Goal: Obtain resource: Download file/media

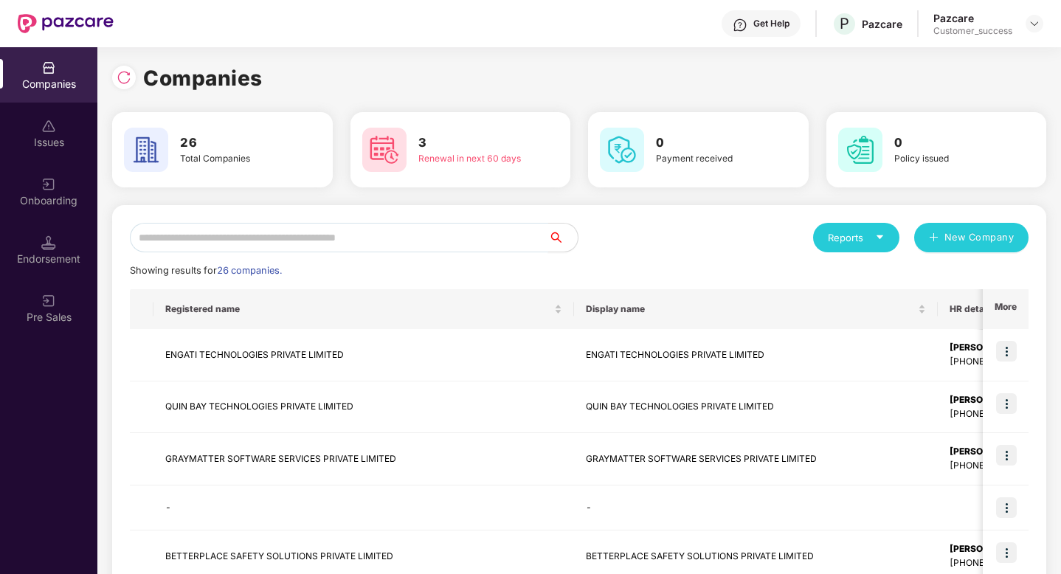
click at [333, 241] on input "text" at bounding box center [339, 238] width 418 height 30
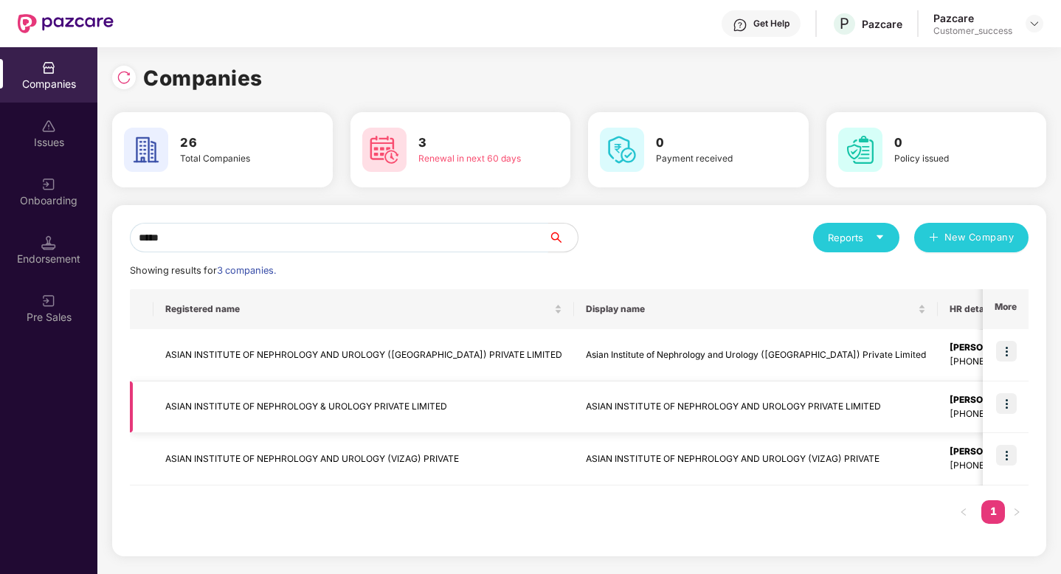
type input "*****"
click at [1008, 406] on img at bounding box center [1006, 403] width 21 height 21
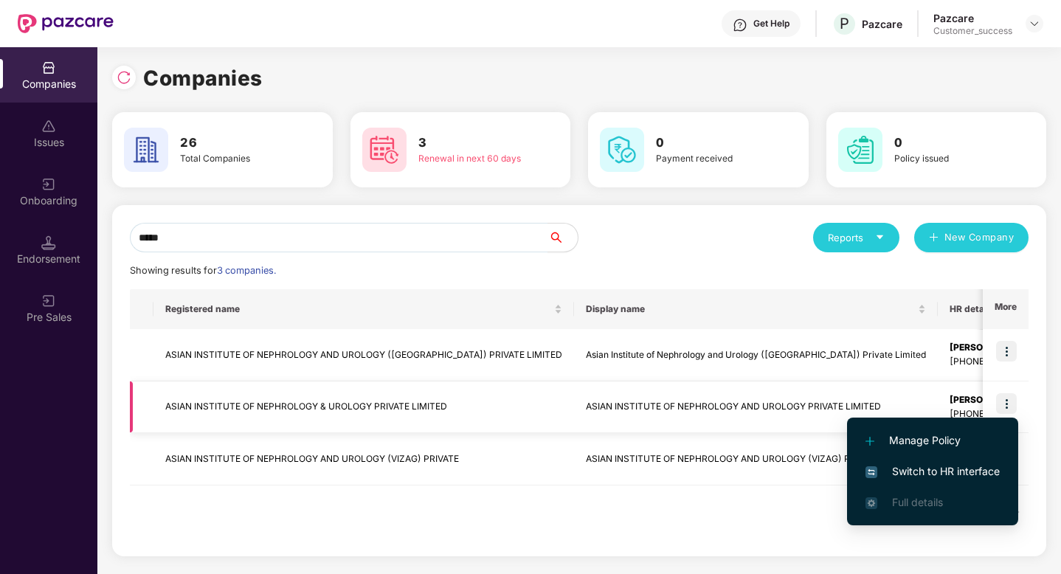
click at [587, 407] on td "ASIAN INSTITUTE OF NEPHROLOGY AND UROLOGY PRIVATE LIMITED" at bounding box center [756, 407] width 364 height 52
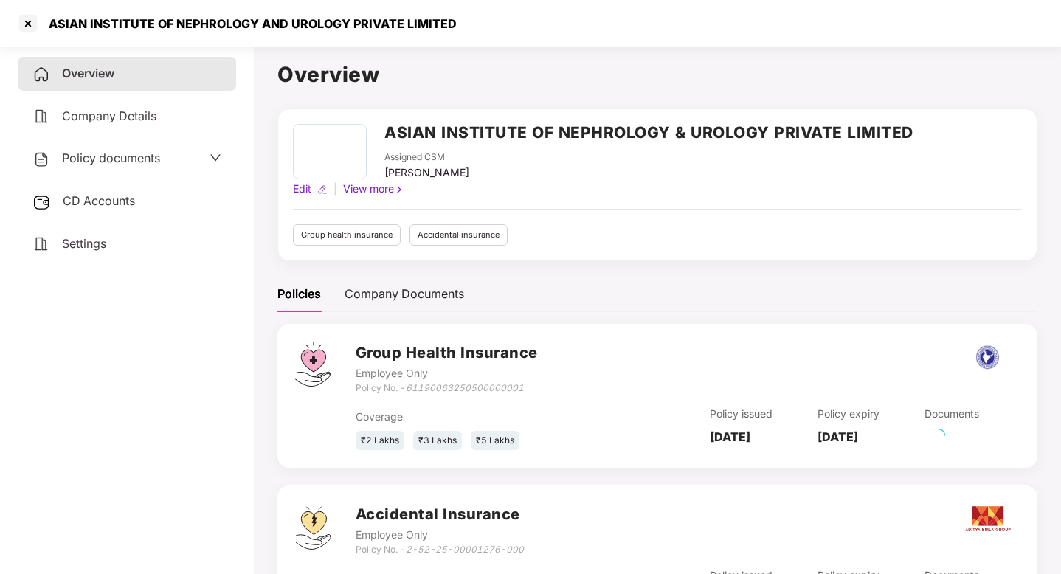
click at [134, 150] on div "Policy documents" at bounding box center [96, 158] width 128 height 19
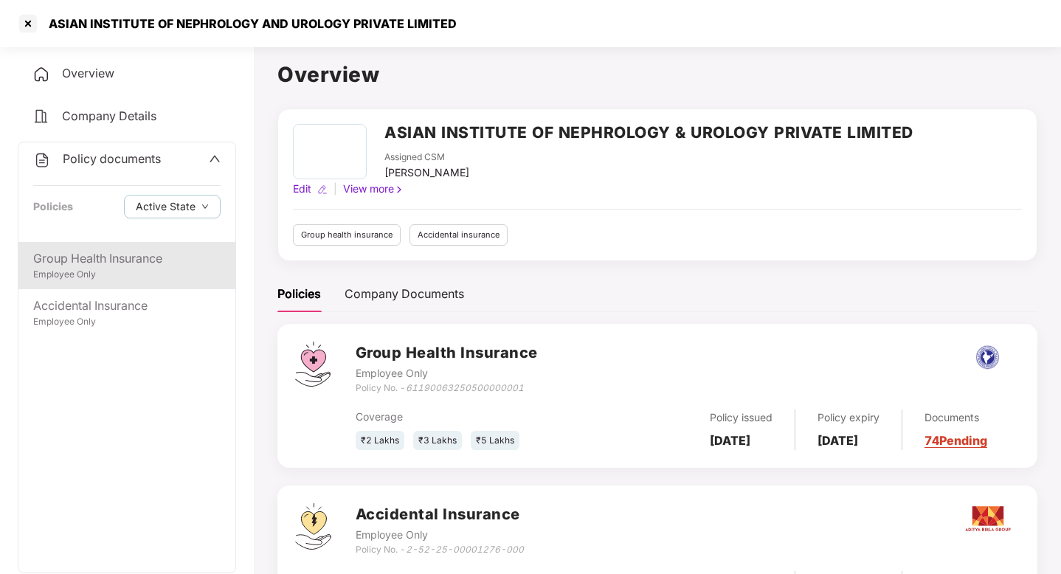
click at [128, 269] on div "Employee Only" at bounding box center [126, 275] width 187 height 14
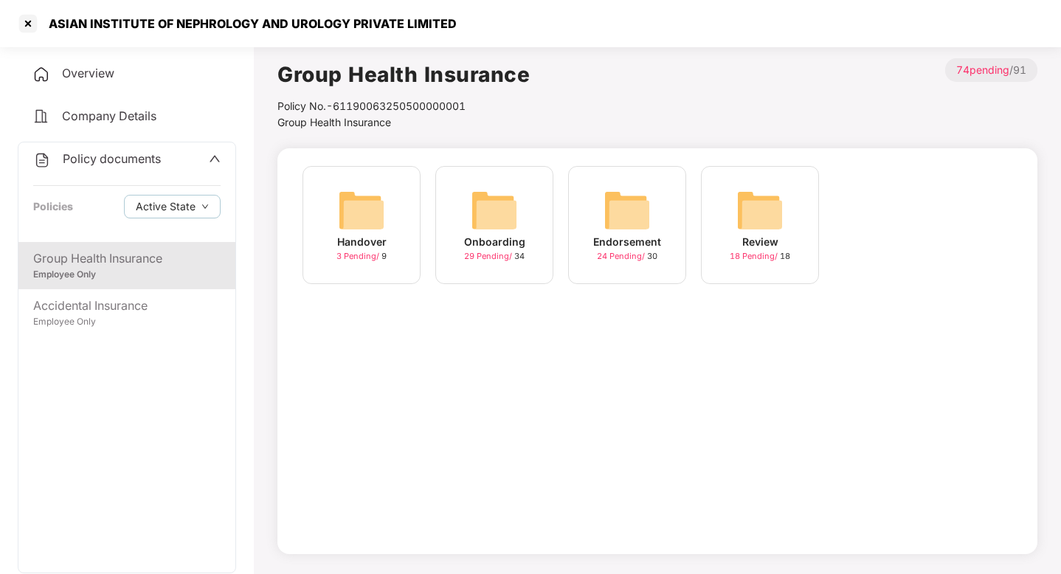
click at [359, 256] on span "3 Pending /" at bounding box center [358, 256] width 45 height 10
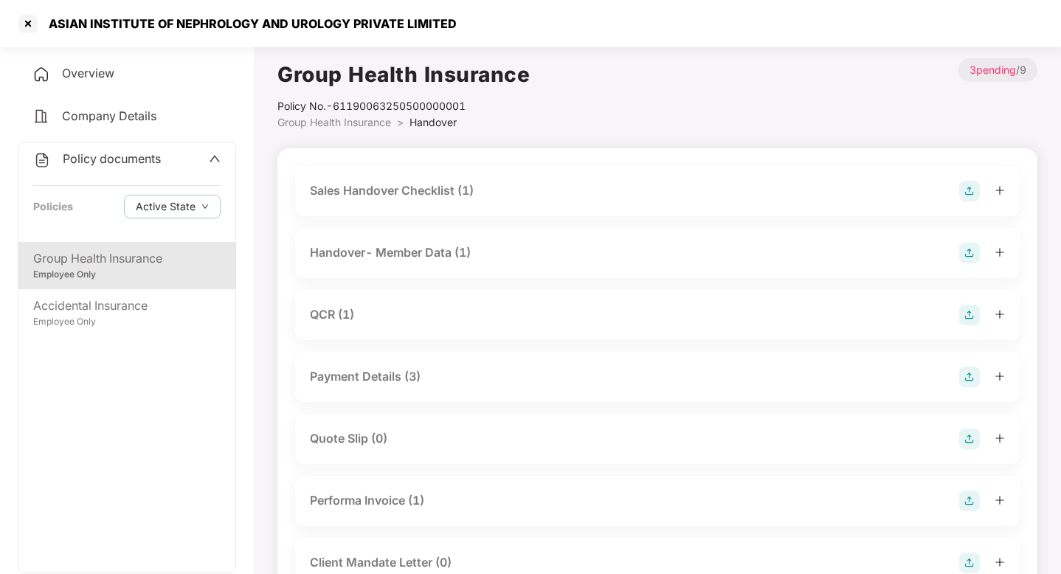
click at [373, 200] on div "Sales Handover Checklist (1)" at bounding box center [392, 190] width 164 height 18
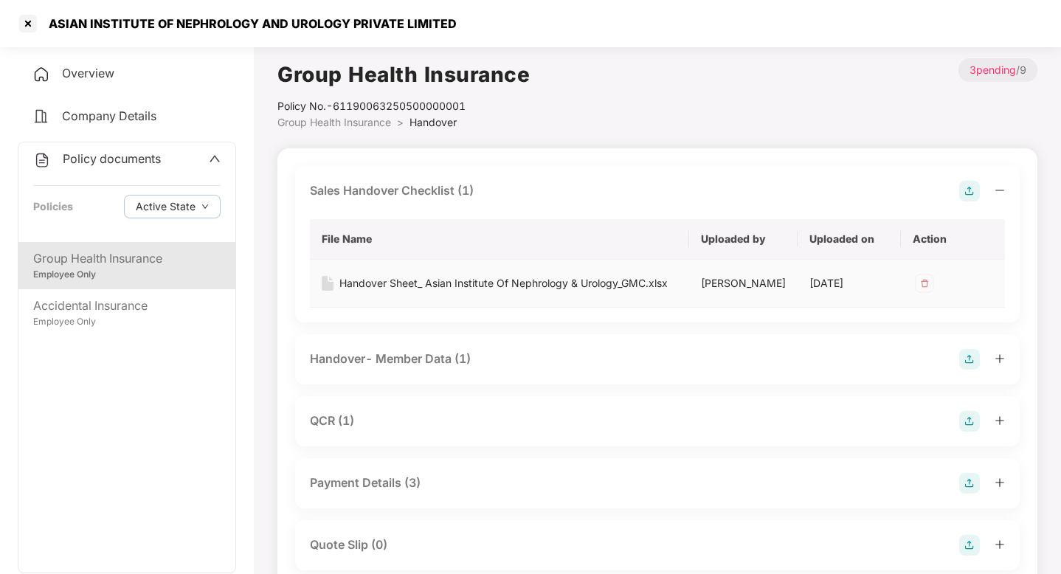
click at [405, 285] on div "Handover Sheet_ Asian Institute Of Nephrology & Urology_GMC.xlsx" at bounding box center [503, 283] width 328 height 16
click at [25, 19] on div at bounding box center [28, 24] width 24 height 24
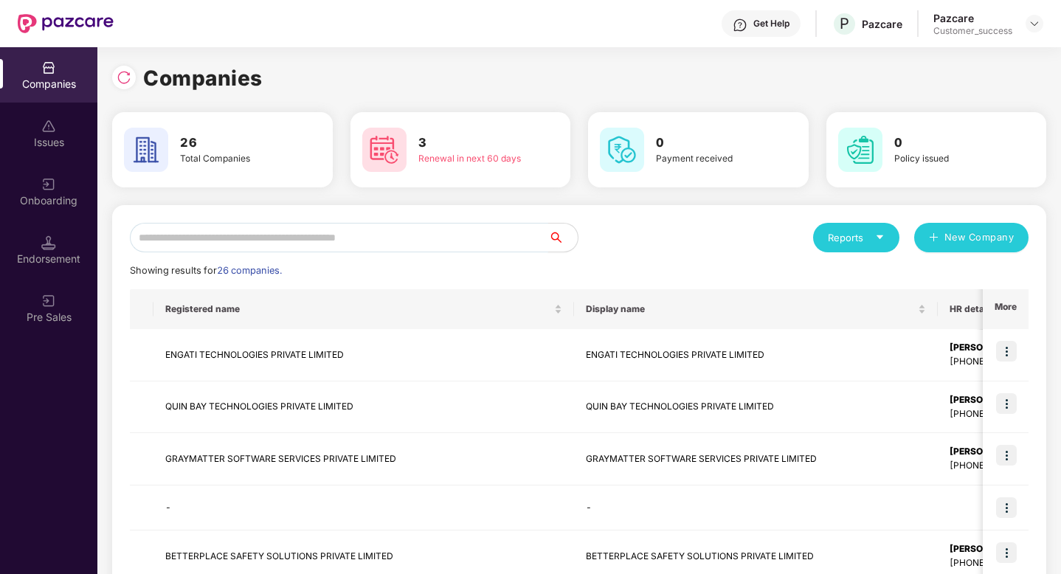
click at [357, 235] on input "text" at bounding box center [339, 238] width 418 height 30
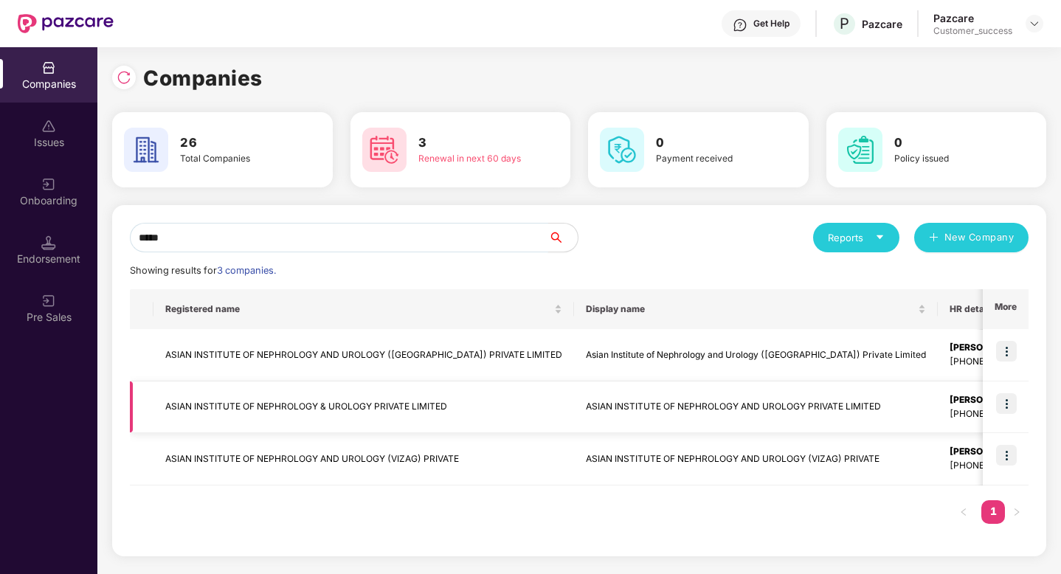
type input "*****"
click at [387, 394] on td "ASIAN INSTITUTE OF NEPHROLOGY & UROLOGY PRIVATE LIMITED" at bounding box center [363, 407] width 421 height 52
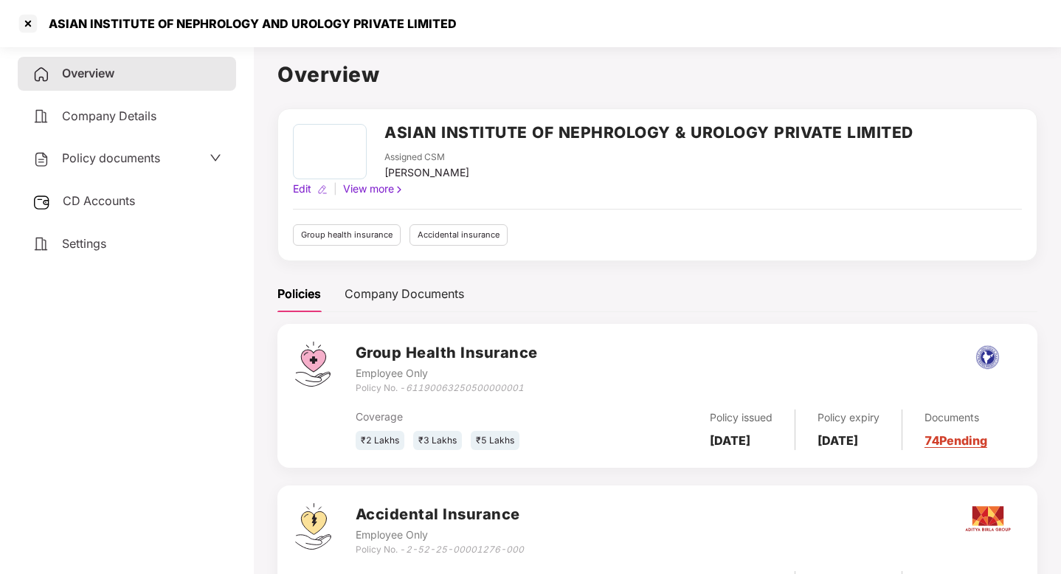
click at [164, 151] on div "Policy documents" at bounding box center [126, 158] width 189 height 19
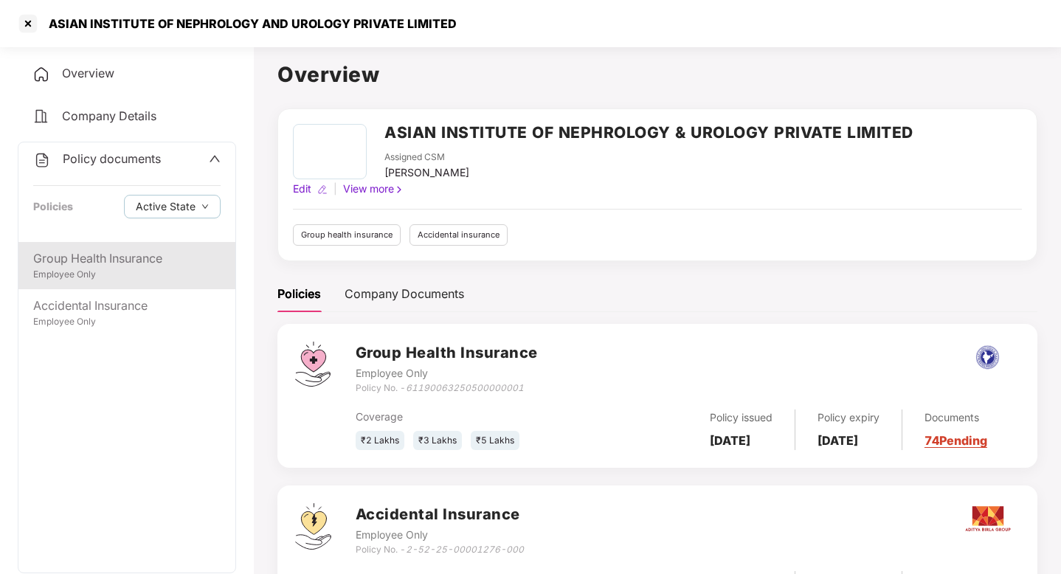
click at [142, 265] on div "Group Health Insurance" at bounding box center [126, 258] width 187 height 18
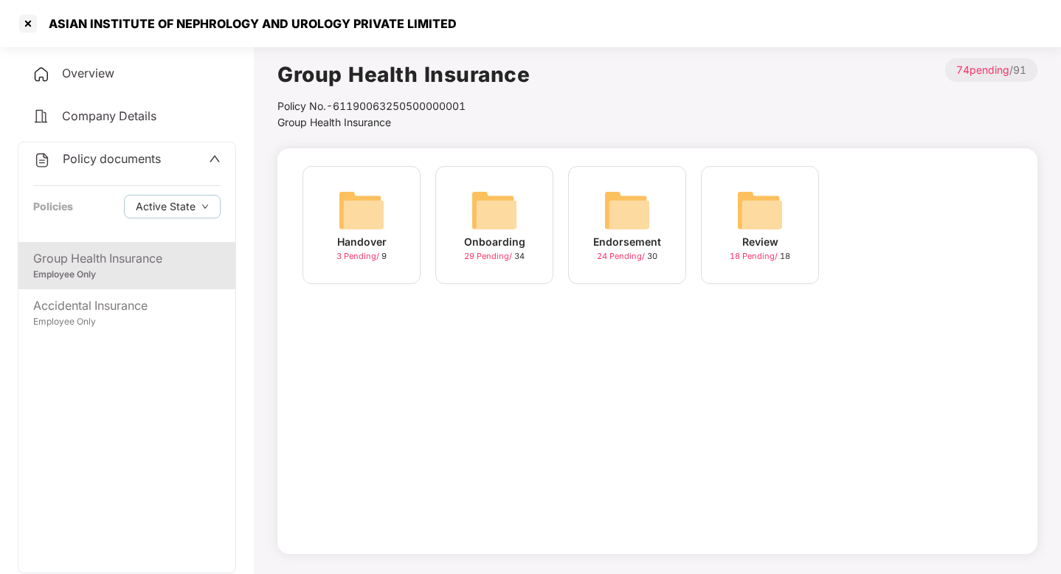
click at [474, 209] on img at bounding box center [494, 210] width 47 height 47
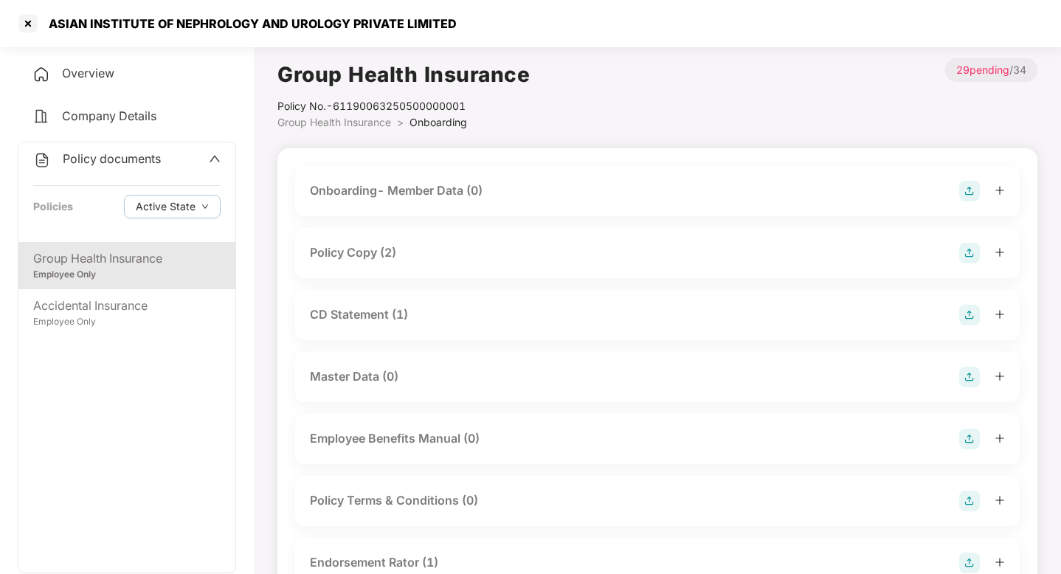
click at [382, 247] on div "Policy Copy (2)" at bounding box center [353, 252] width 86 height 18
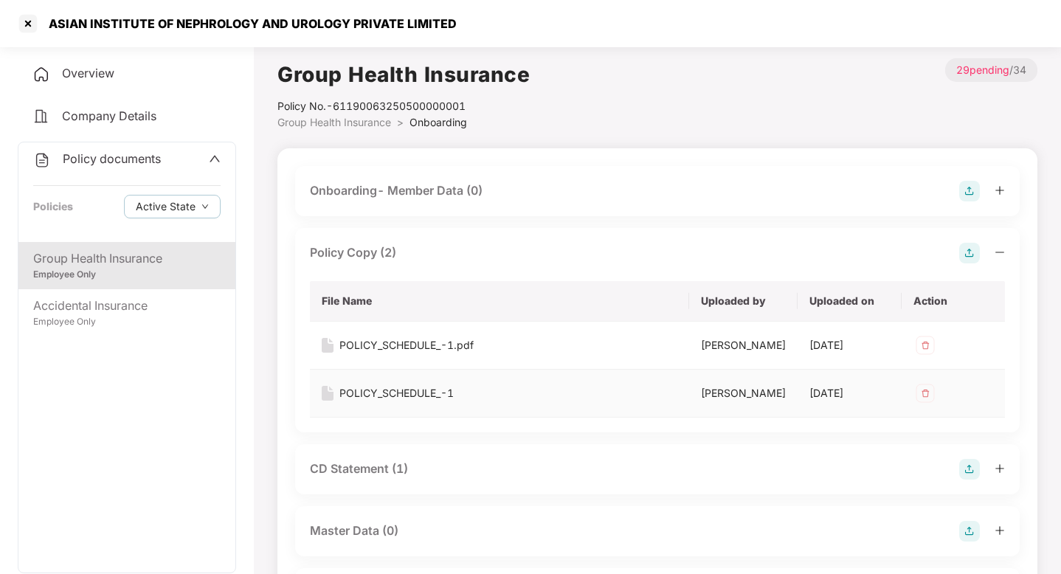
click at [401, 390] on div "POLICY_SCHEDULE_-1" at bounding box center [396, 393] width 114 height 16
click at [24, 26] on div at bounding box center [28, 24] width 24 height 24
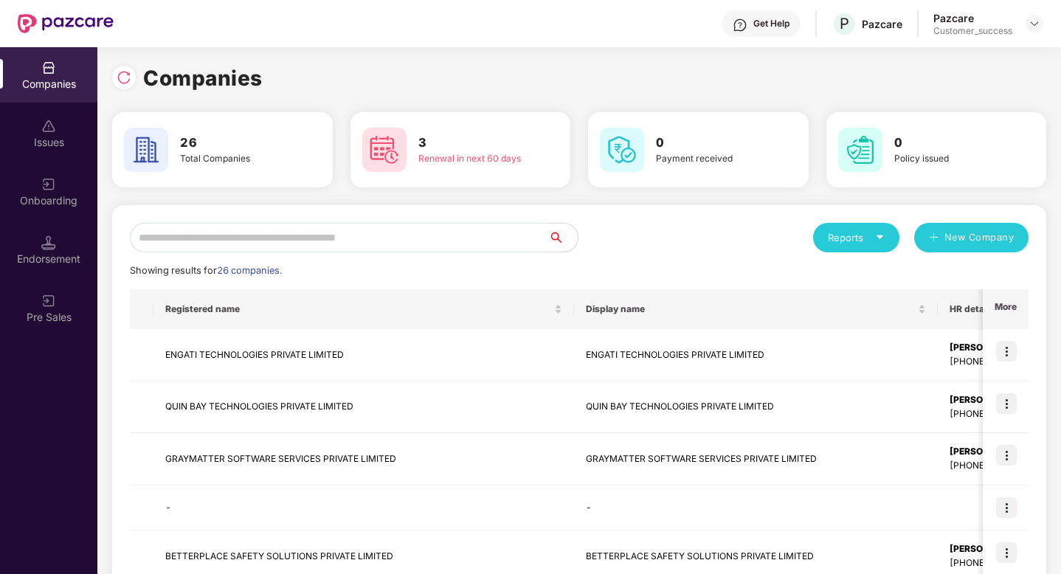
click at [256, 239] on input "text" at bounding box center [339, 238] width 418 height 30
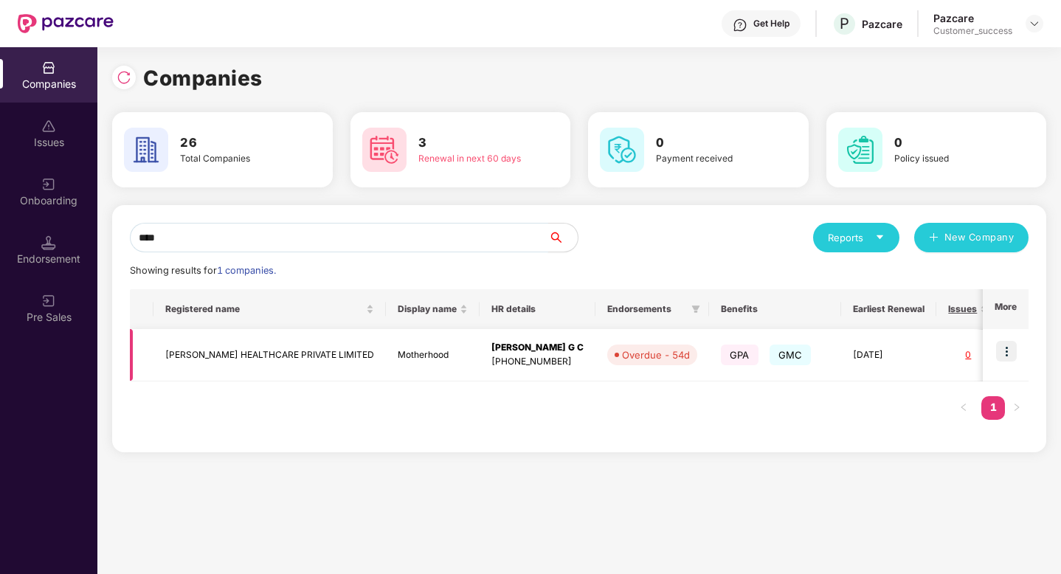
type input "****"
click at [310, 373] on td "[PERSON_NAME] HEALTHCARE PRIVATE LIMITED" at bounding box center [269, 355] width 232 height 52
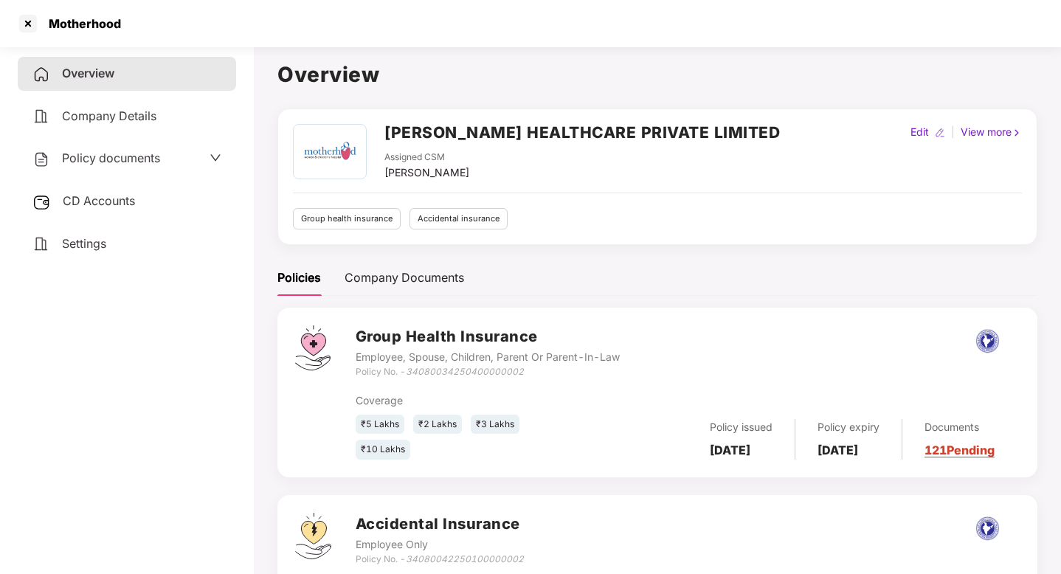
click at [128, 167] on div "Policy documents" at bounding box center [96, 158] width 128 height 19
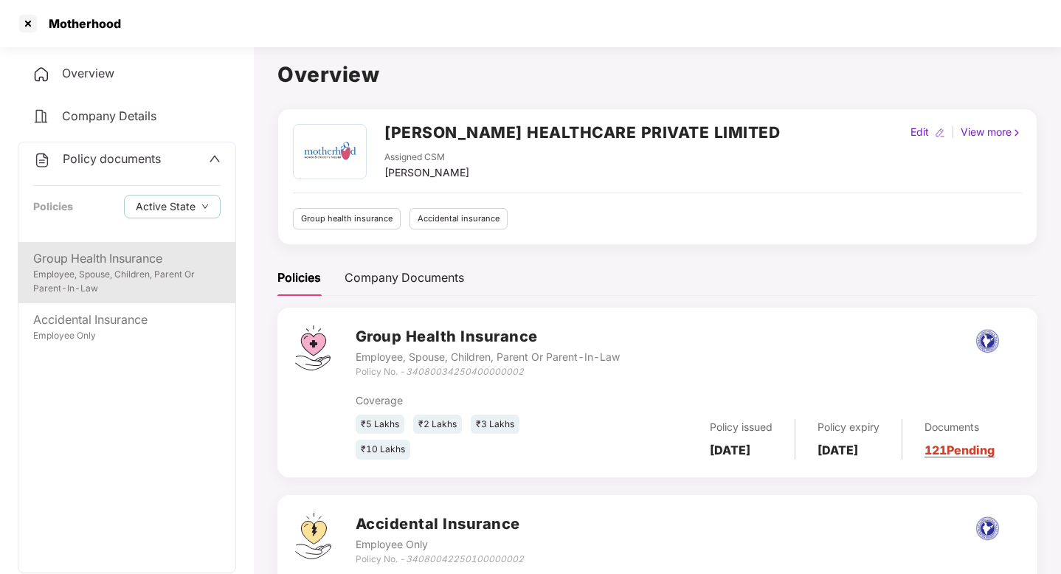
click at [132, 266] on div "Group Health Insurance" at bounding box center [126, 258] width 187 height 18
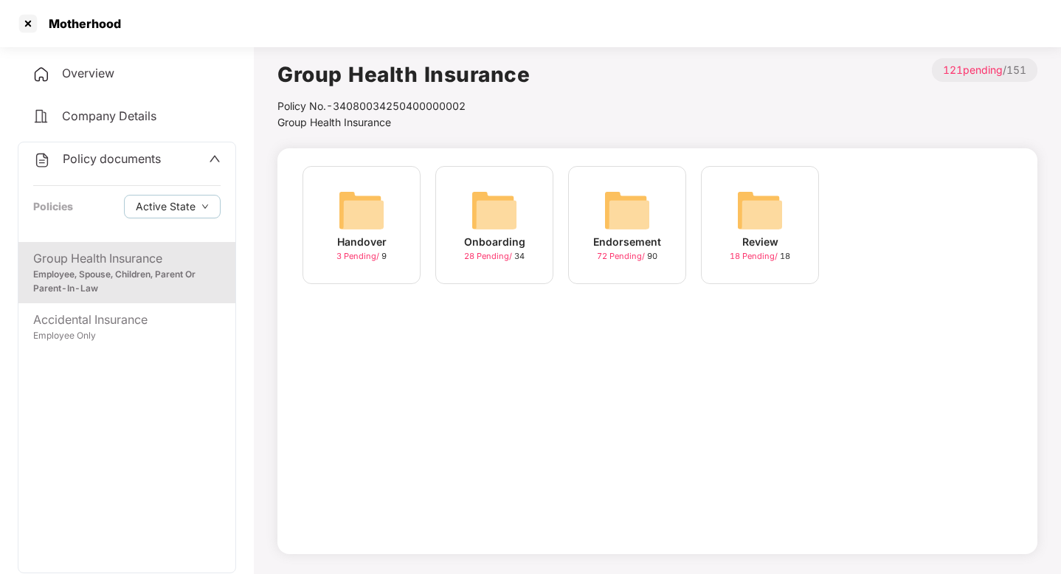
click at [362, 221] on img at bounding box center [361, 210] width 47 height 47
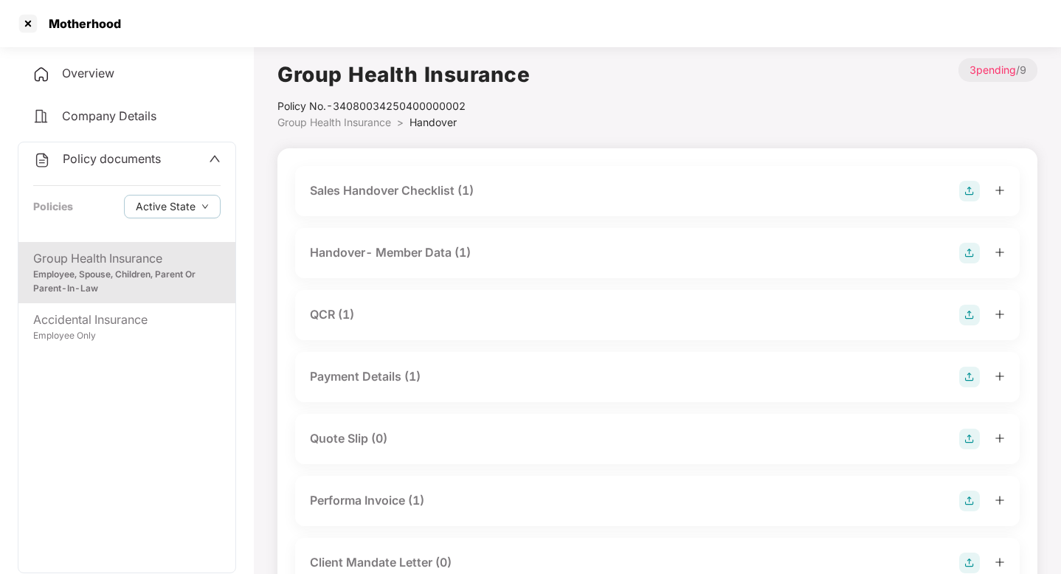
click at [380, 257] on div "Handover- Member Data (1)" at bounding box center [390, 252] width 161 height 18
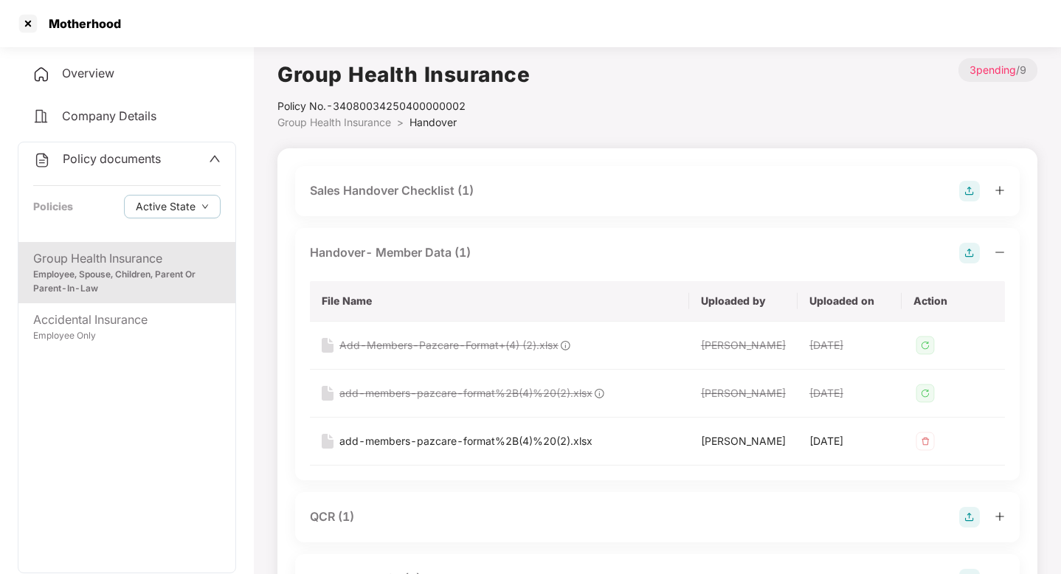
click at [395, 186] on div "Sales Handover Checklist (1)" at bounding box center [392, 190] width 164 height 18
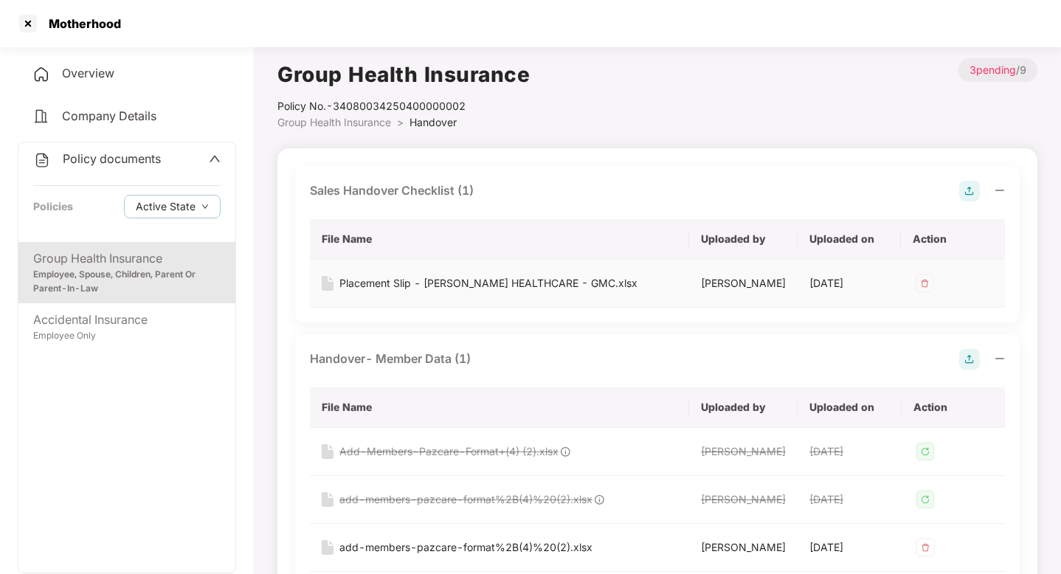
click at [418, 284] on div "Placement Slip - [PERSON_NAME] HEALTHCARE - GMC.xlsx" at bounding box center [488, 283] width 298 height 16
click at [27, 21] on div at bounding box center [28, 24] width 24 height 24
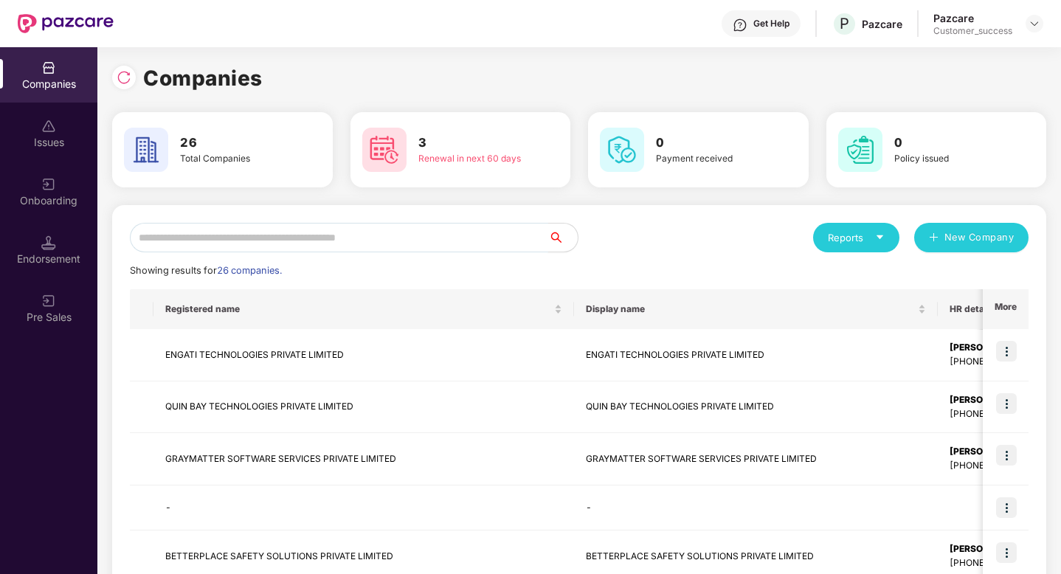
click at [296, 235] on input "text" at bounding box center [339, 238] width 418 height 30
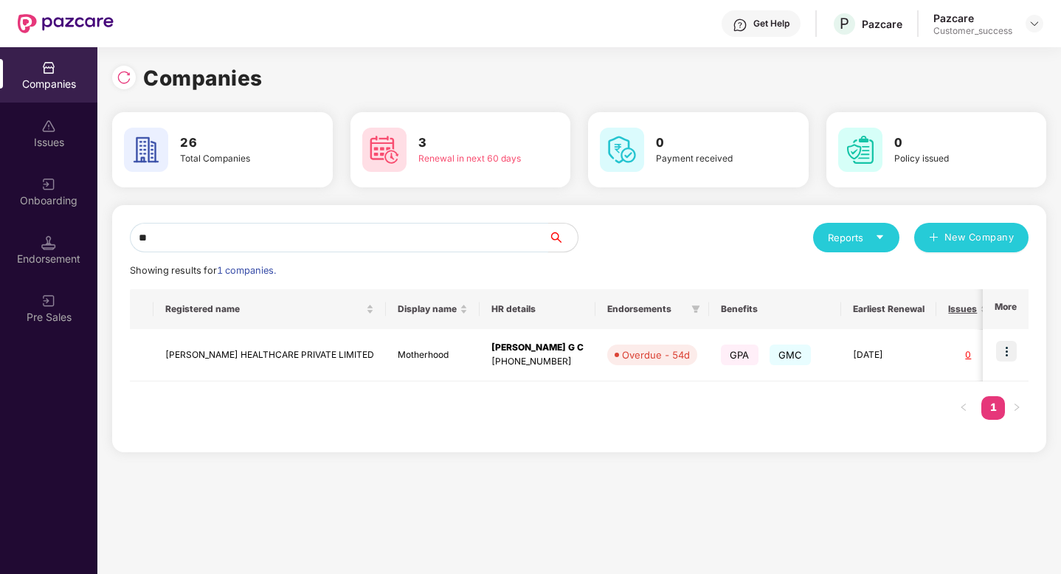
type input "*"
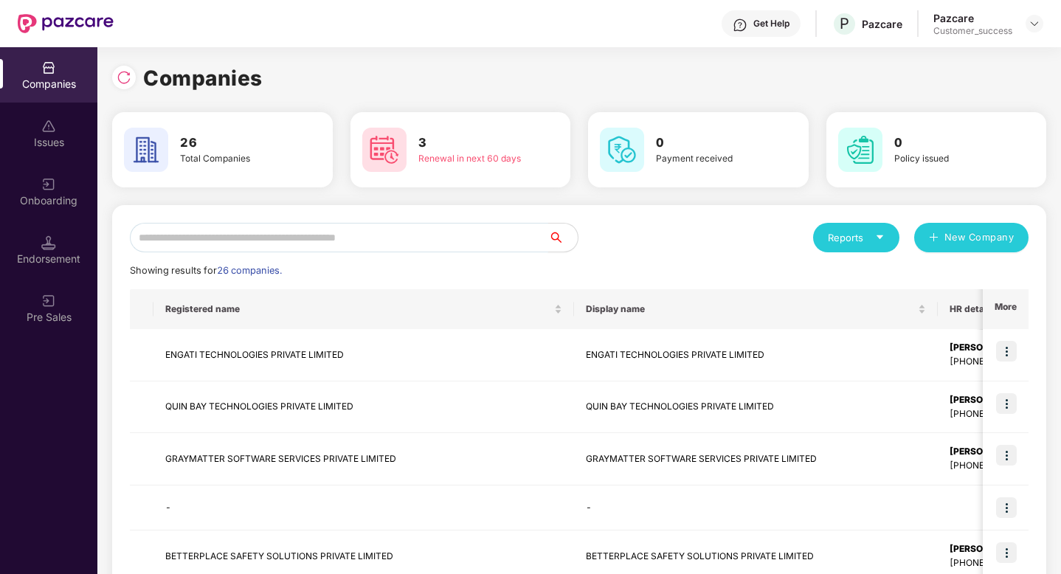
click at [289, 246] on input "text" at bounding box center [339, 238] width 418 height 30
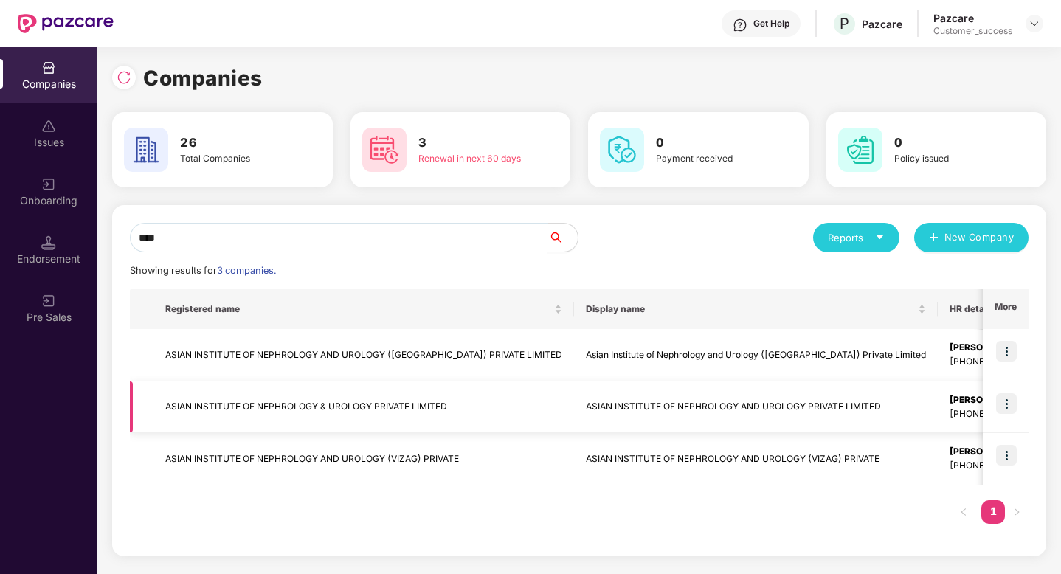
type input "****"
click at [322, 410] on td "ASIAN INSTITUTE OF NEPHROLOGY & UROLOGY PRIVATE LIMITED" at bounding box center [363, 407] width 421 height 52
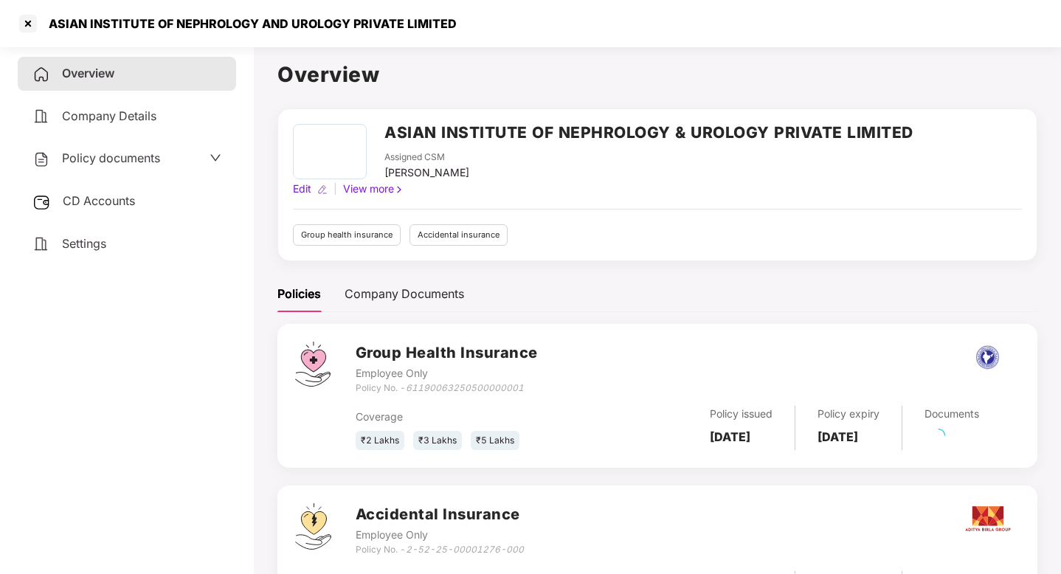
click at [123, 161] on span "Policy documents" at bounding box center [111, 158] width 98 height 15
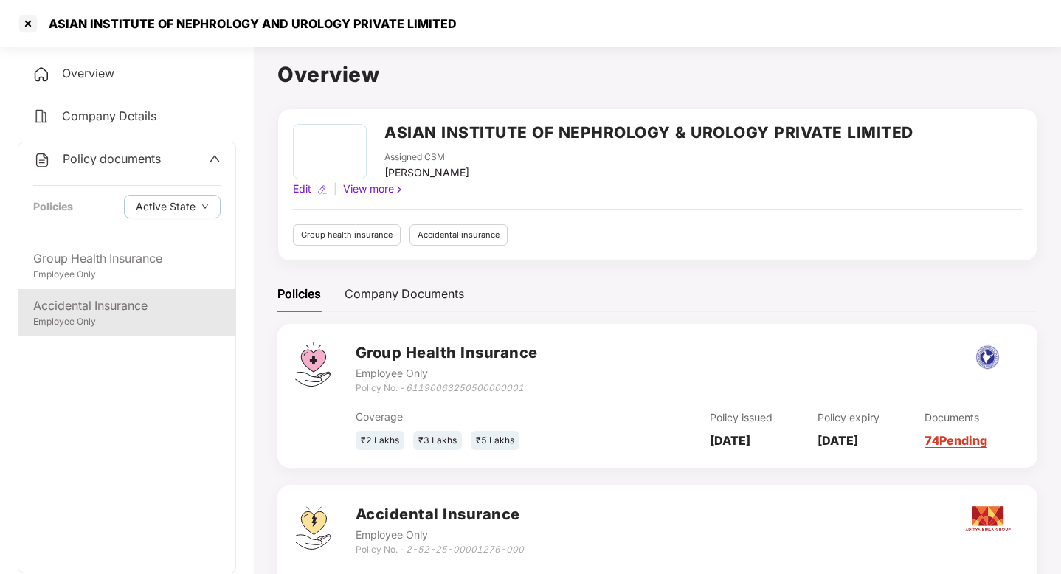
click at [147, 308] on div "Accidental Insurance" at bounding box center [126, 306] width 187 height 18
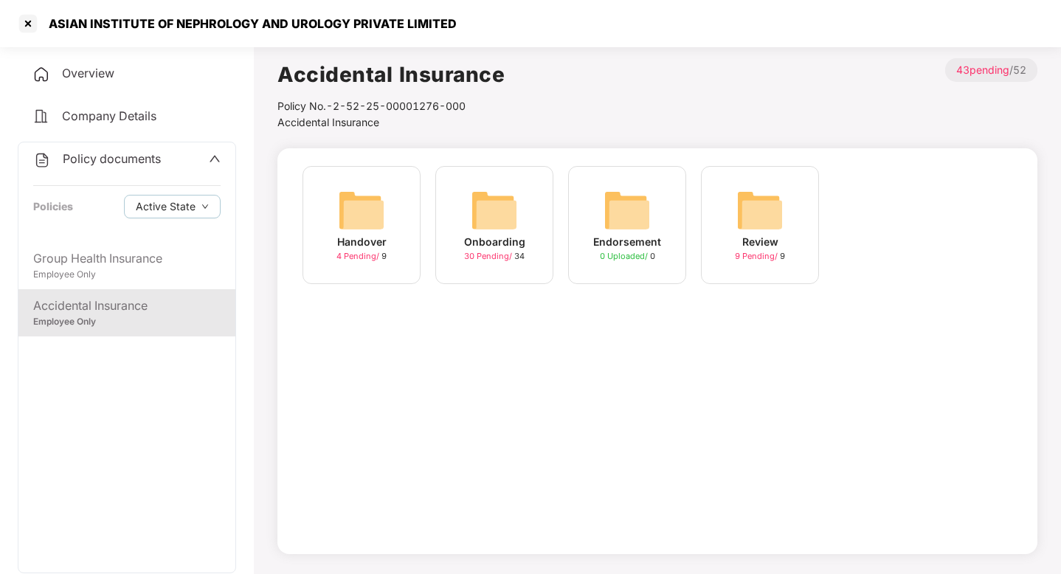
click at [354, 218] on img at bounding box center [361, 210] width 47 height 47
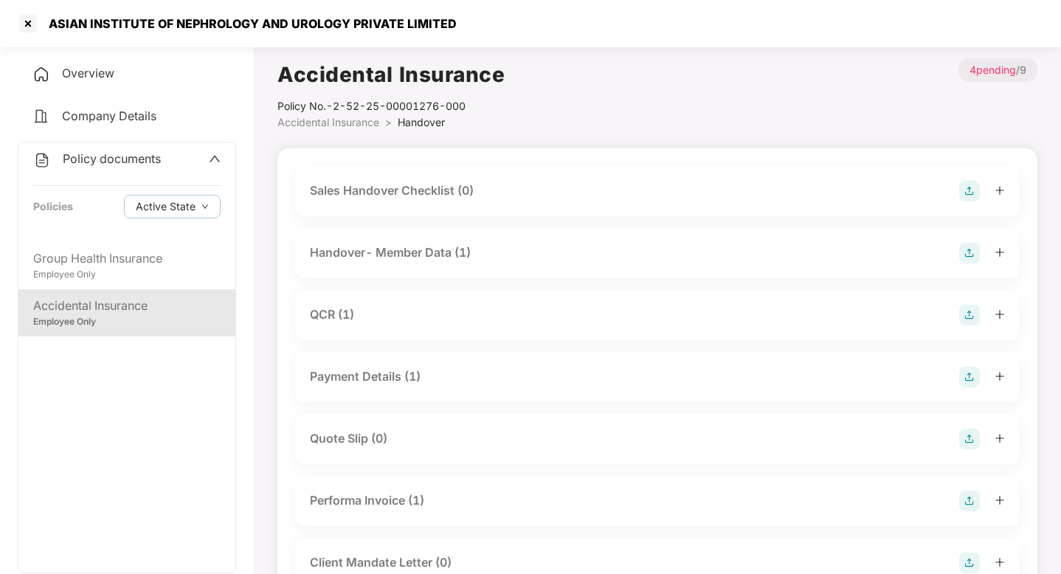
click at [384, 190] on div "Sales Handover Checklist (0)" at bounding box center [392, 190] width 164 height 18
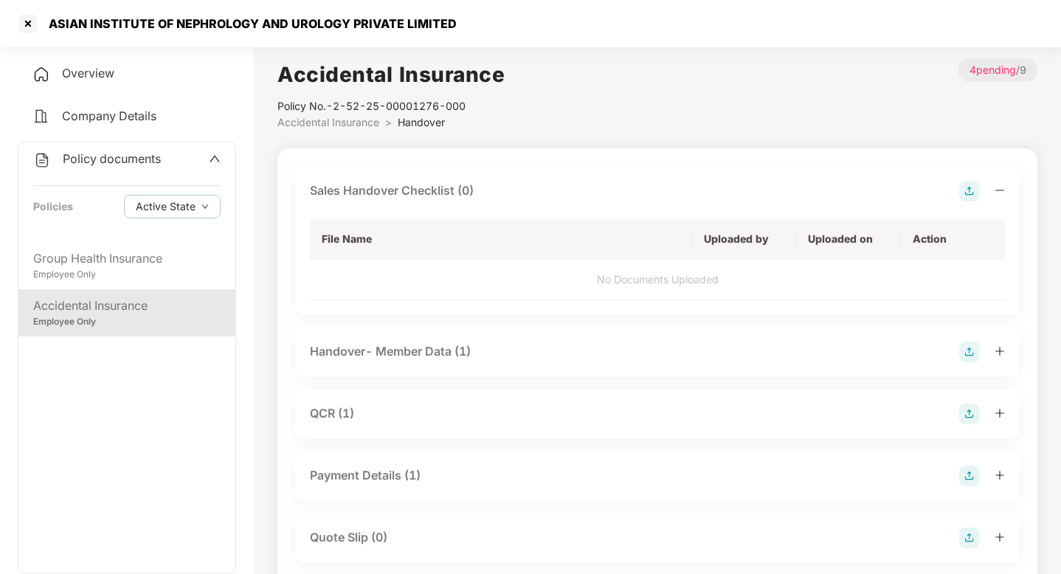
click at [385, 190] on div "Sales Handover Checklist (0)" at bounding box center [392, 190] width 164 height 18
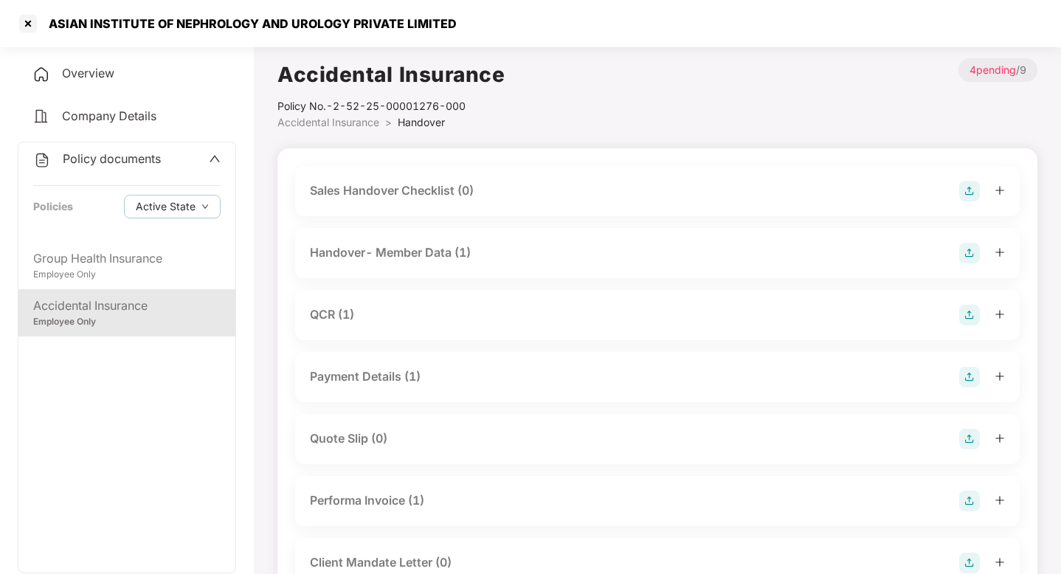
click at [393, 248] on div "Handover- Member Data (1)" at bounding box center [390, 252] width 161 height 18
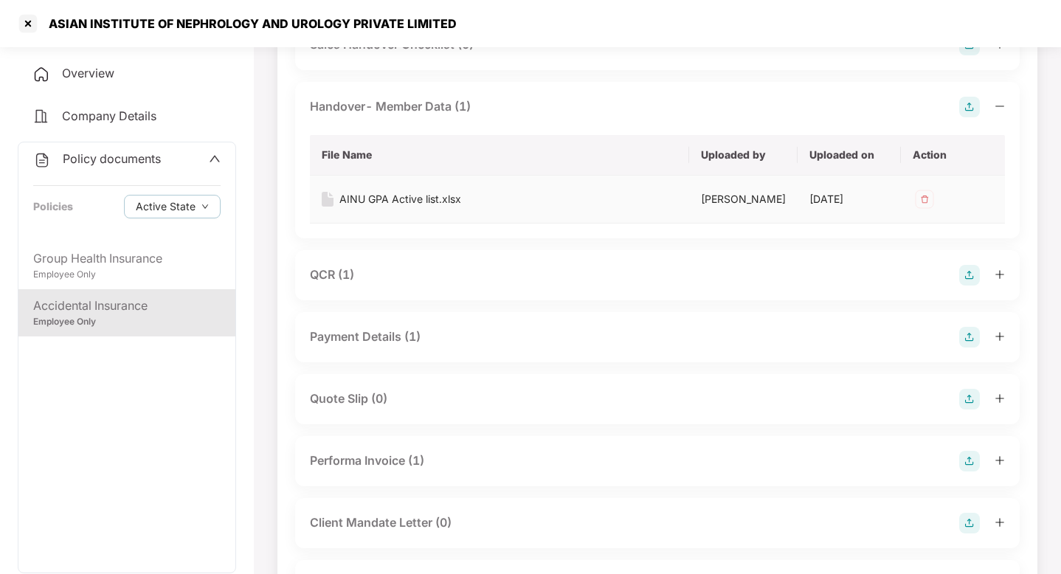
scroll to position [166, 0]
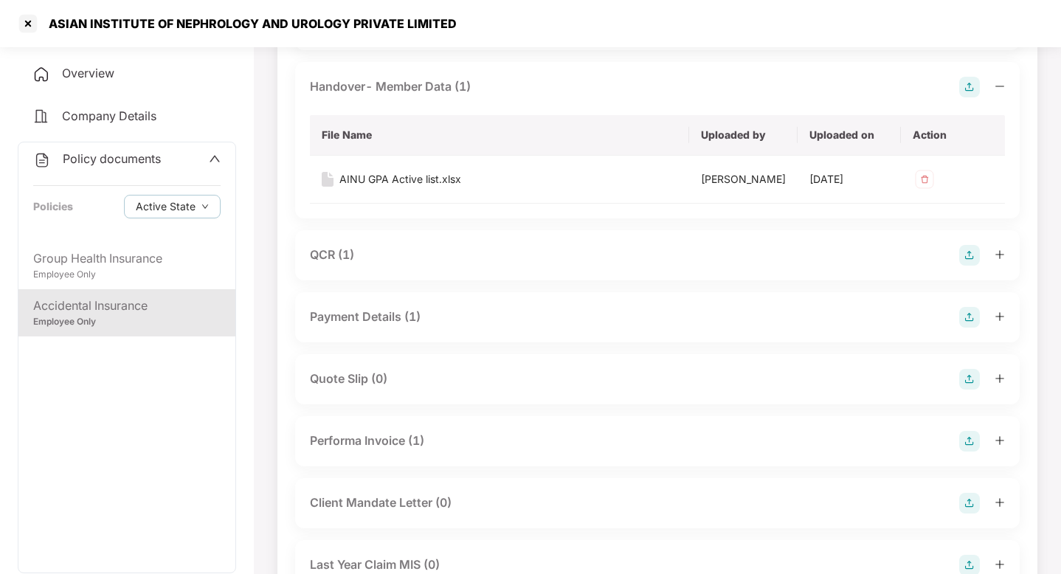
click at [361, 266] on div "QCR (1)" at bounding box center [657, 255] width 695 height 21
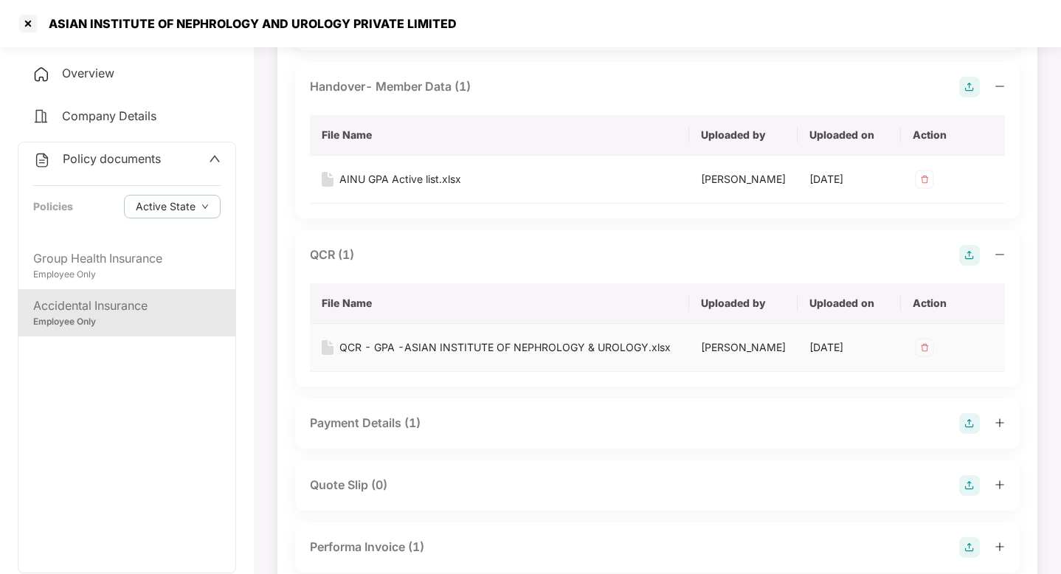
click at [429, 356] on div "QCR - GPA -ASIAN INSTITUTE OF NEPHROLOGY & UROLOGY.xlsx" at bounding box center [504, 347] width 331 height 16
click at [28, 29] on div at bounding box center [28, 24] width 24 height 24
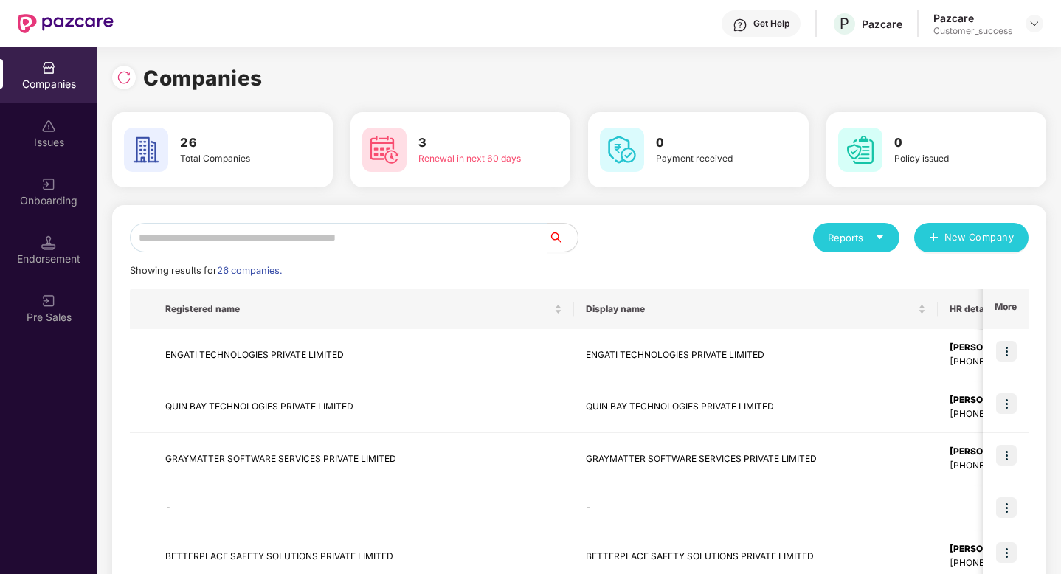
click at [250, 256] on div "Reports New Company Showing results for 26 companies. Registered name Display n…" at bounding box center [579, 560] width 899 height 674
click at [250, 241] on input "text" at bounding box center [339, 238] width 418 height 30
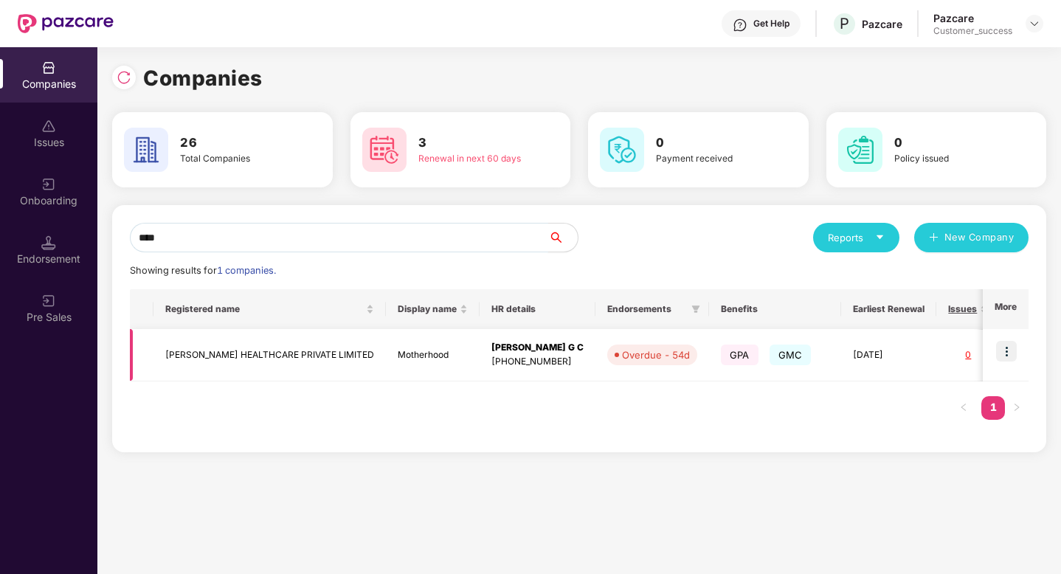
type input "****"
click at [1009, 350] on img at bounding box center [1006, 351] width 21 height 21
click at [498, 359] on div "[PHONE_NUMBER]" at bounding box center [537, 362] width 92 height 14
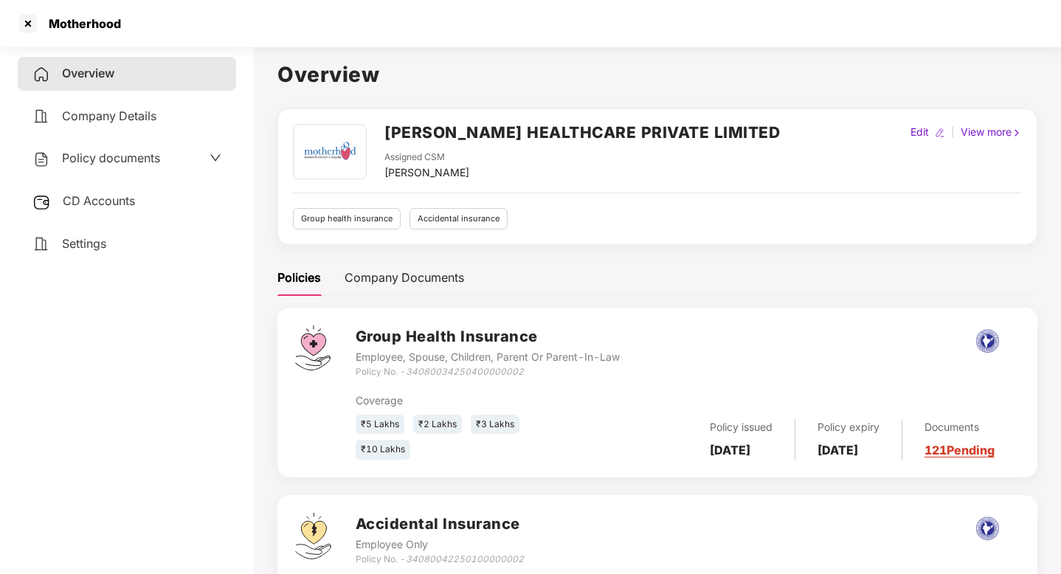
click at [122, 161] on span "Policy documents" at bounding box center [111, 158] width 98 height 15
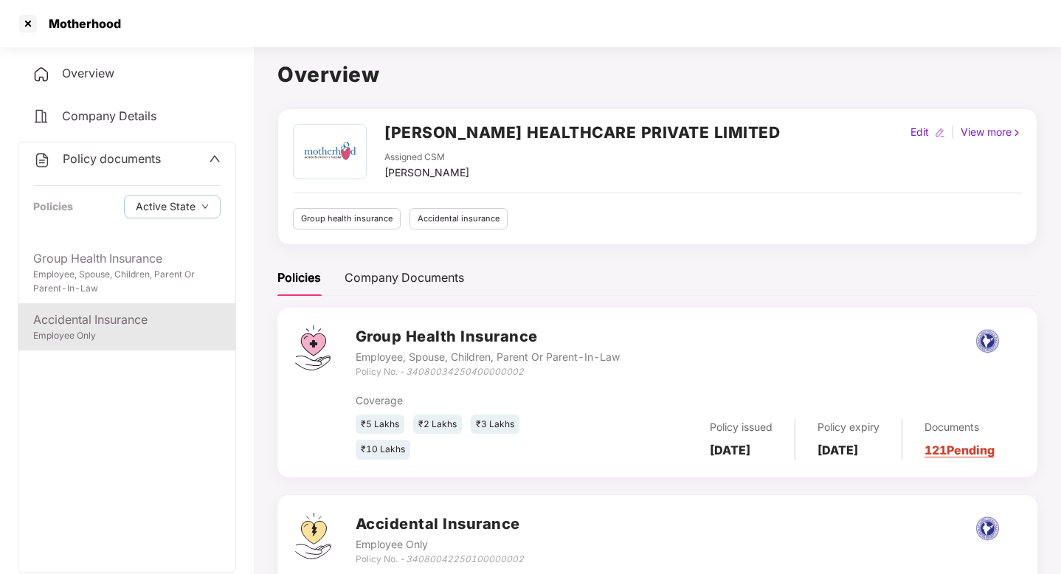
click at [125, 344] on div "Accidental Insurance Employee Only" at bounding box center [126, 326] width 217 height 47
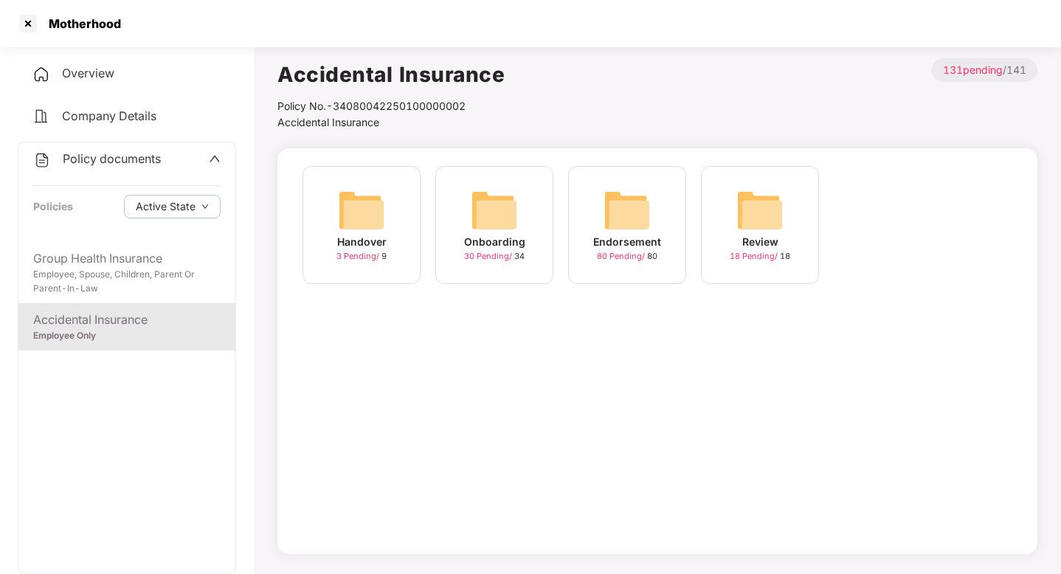
click at [364, 232] on img at bounding box center [361, 210] width 47 height 47
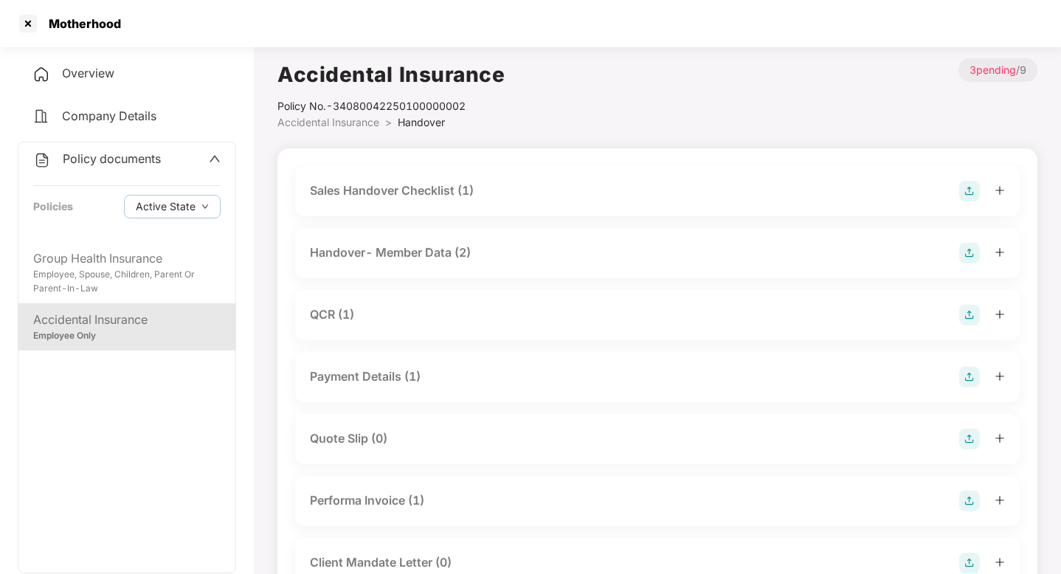
click at [339, 189] on div "Sales Handover Checklist (1)" at bounding box center [392, 190] width 164 height 18
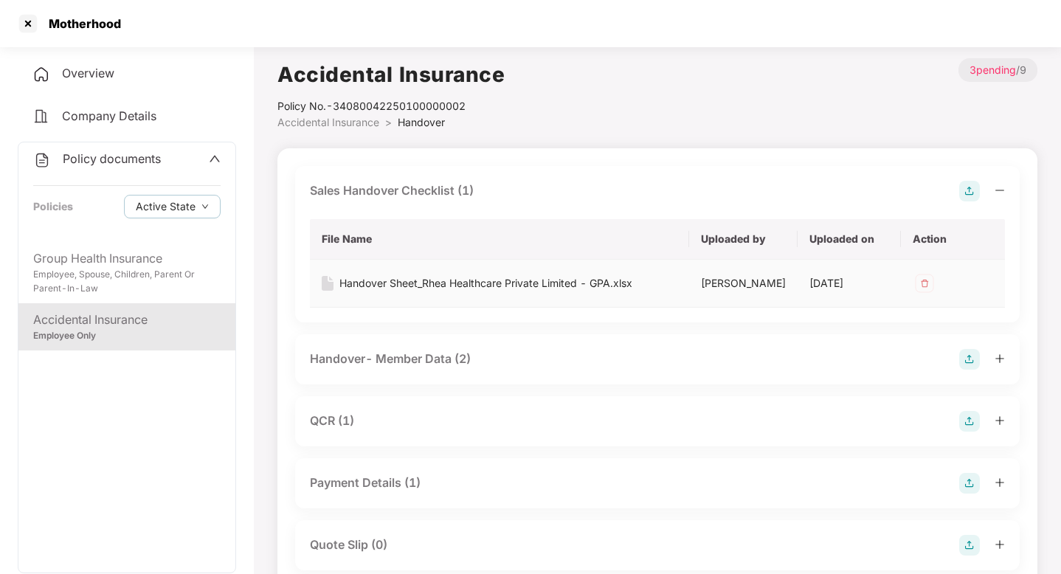
click at [381, 278] on div "Handover Sheet_Rhea Healthcare Private Limited - GPA.xlsx" at bounding box center [485, 283] width 293 height 16
